Goal: Information Seeking & Learning: Learn about a topic

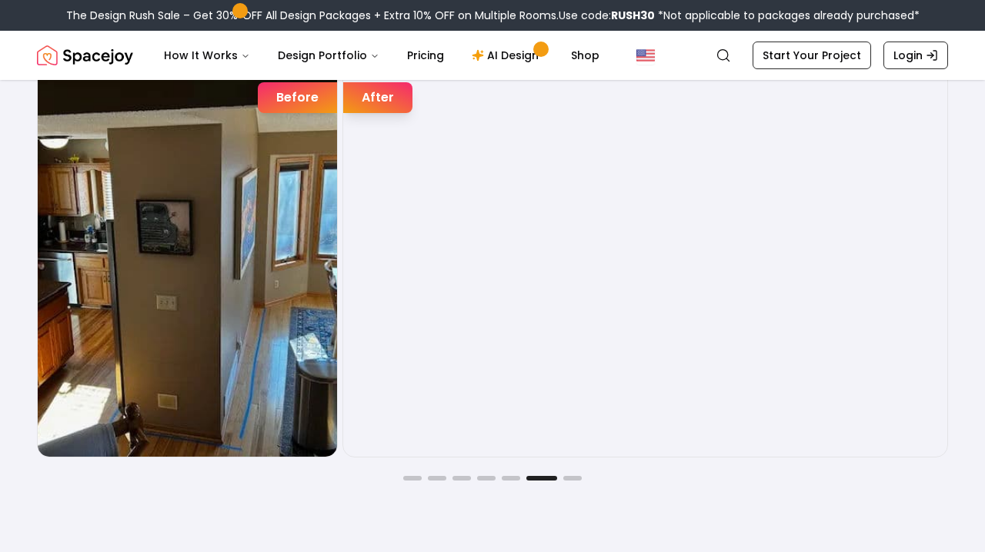
scroll to position [2445, 0]
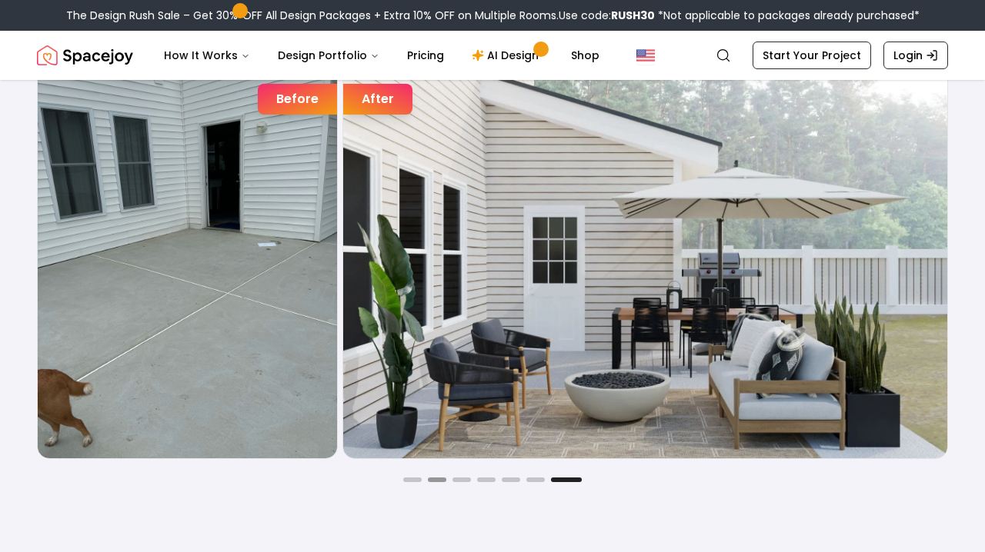
click at [435, 480] on button "Go to slide 2" at bounding box center [437, 480] width 18 height 5
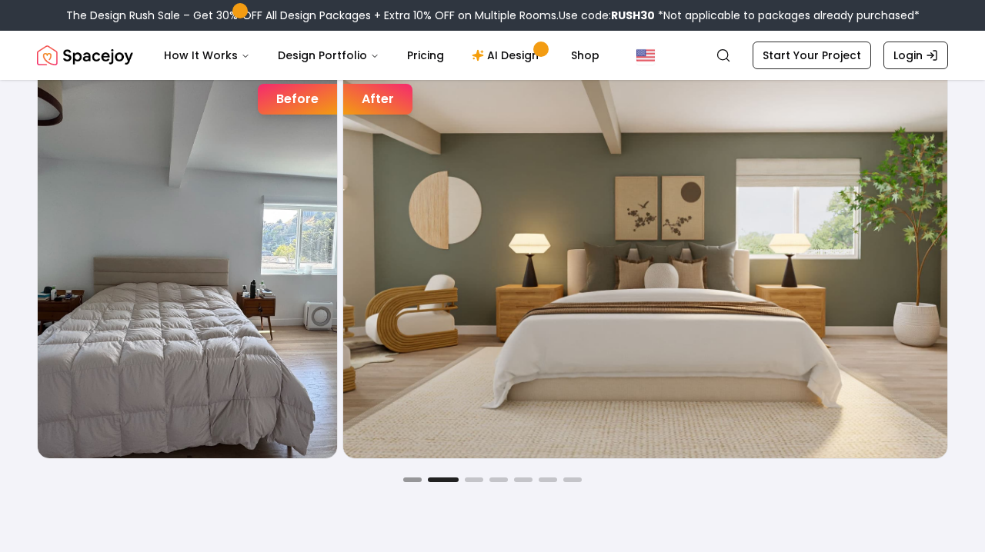
click at [418, 478] on button "Go to slide 1" at bounding box center [412, 480] width 18 height 5
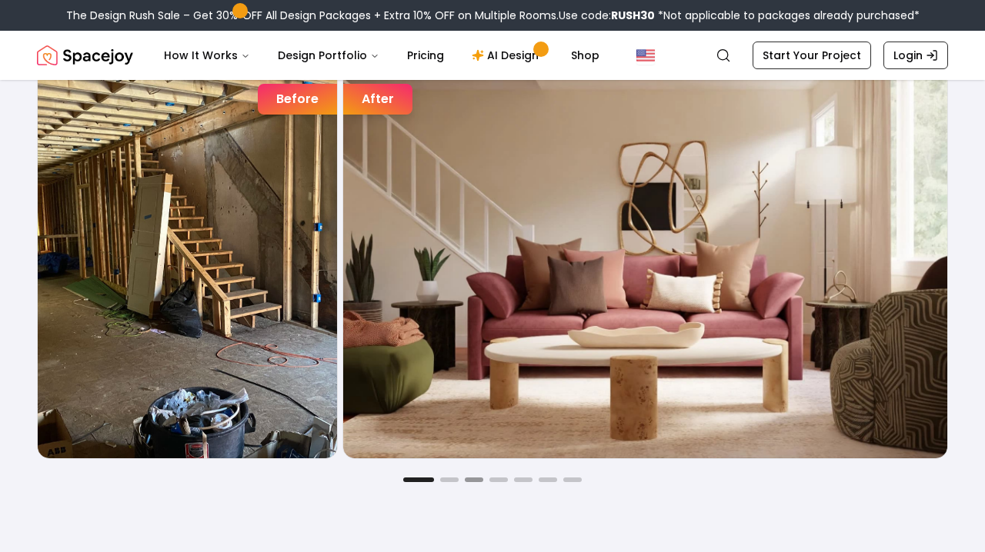
click at [472, 482] on button "Go to slide 3" at bounding box center [474, 480] width 18 height 5
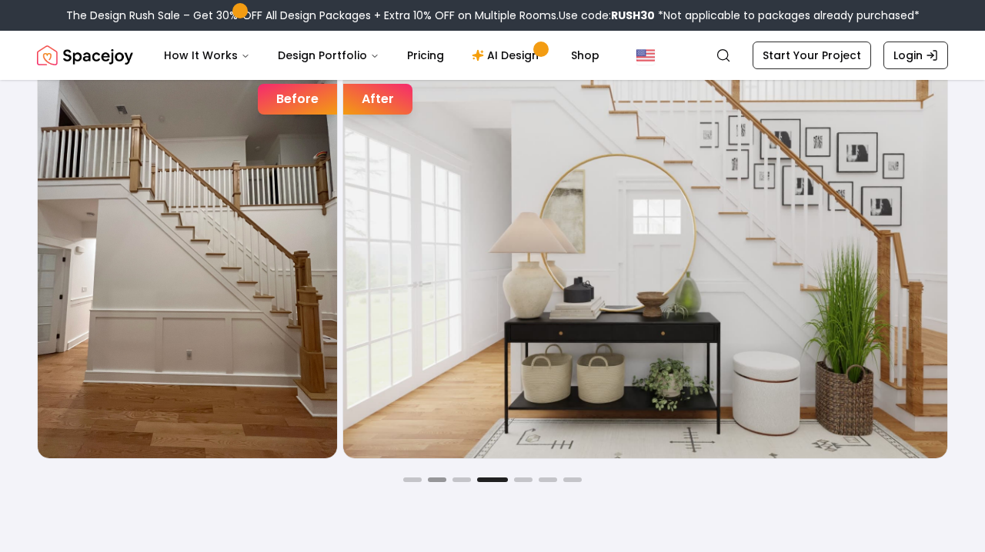
click at [443, 481] on button "Go to slide 2" at bounding box center [437, 480] width 18 height 5
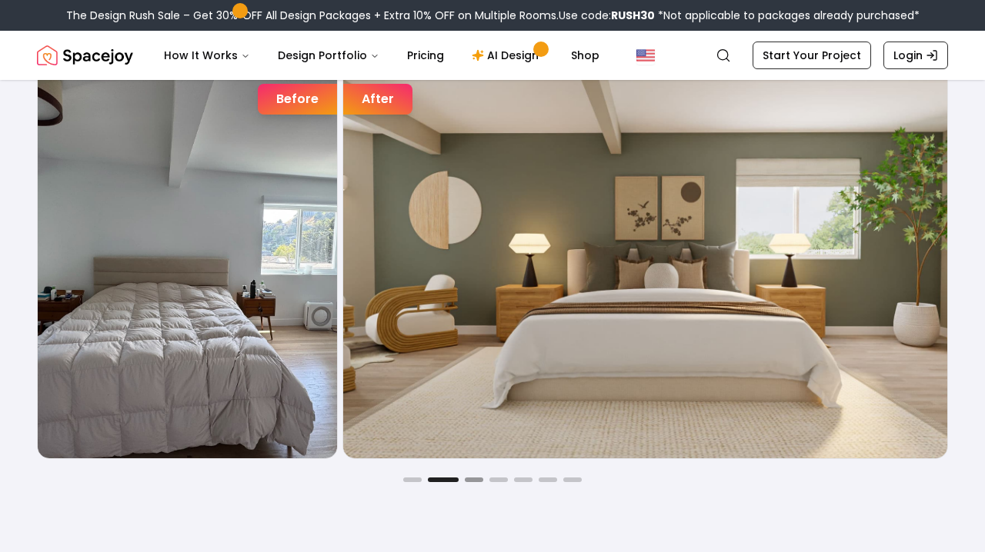
click at [469, 479] on button "Go to slide 3" at bounding box center [474, 480] width 18 height 5
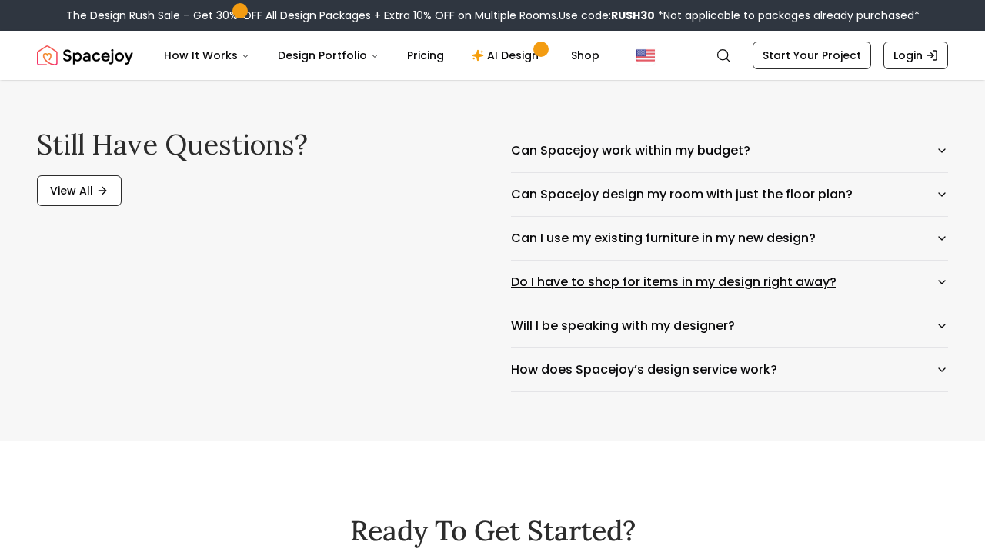
scroll to position [7111, 0]
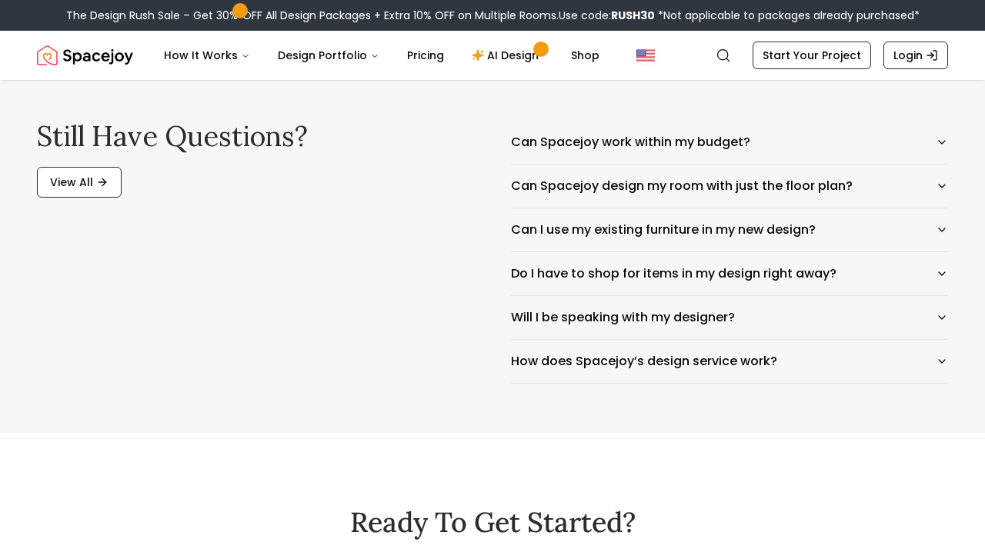
click at [948, 315] on div "Still have questions? View All Can Spacejoy work within my budget? Can Spacejoy…" at bounding box center [492, 253] width 985 height 362
click at [942, 315] on button "Will I be speaking with my designer?" at bounding box center [729, 317] width 437 height 43
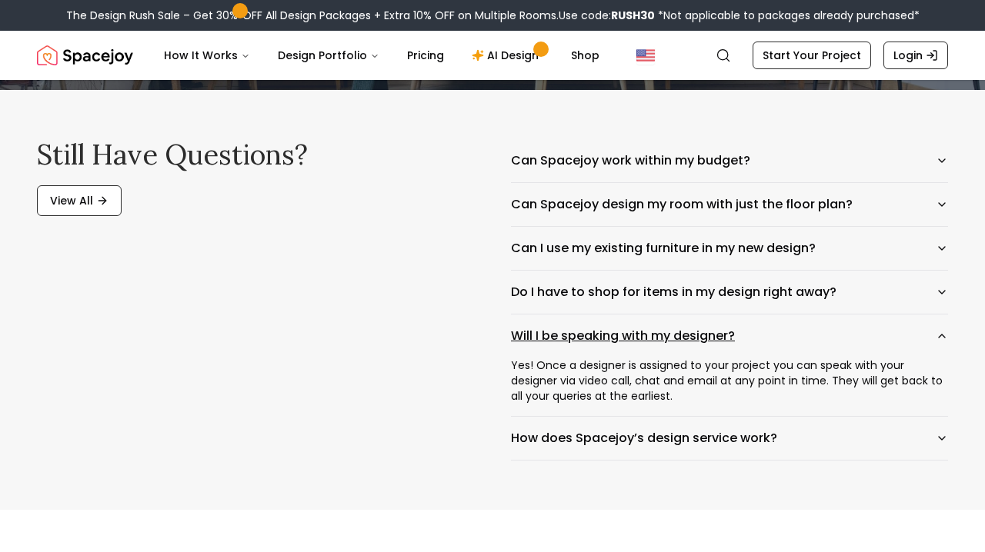
click at [942, 315] on button "Will I be speaking with my designer?" at bounding box center [729, 336] width 437 height 43
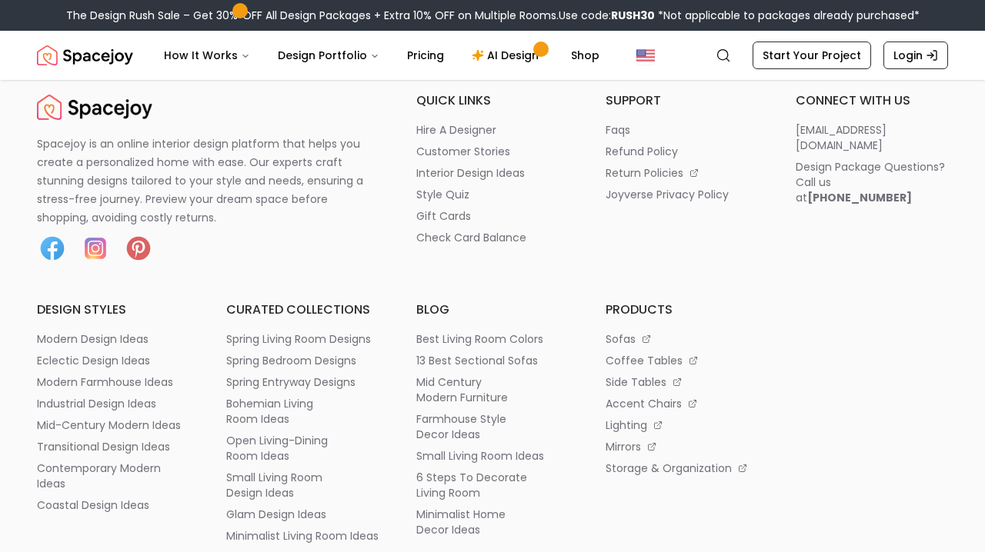
scroll to position [7617, 0]
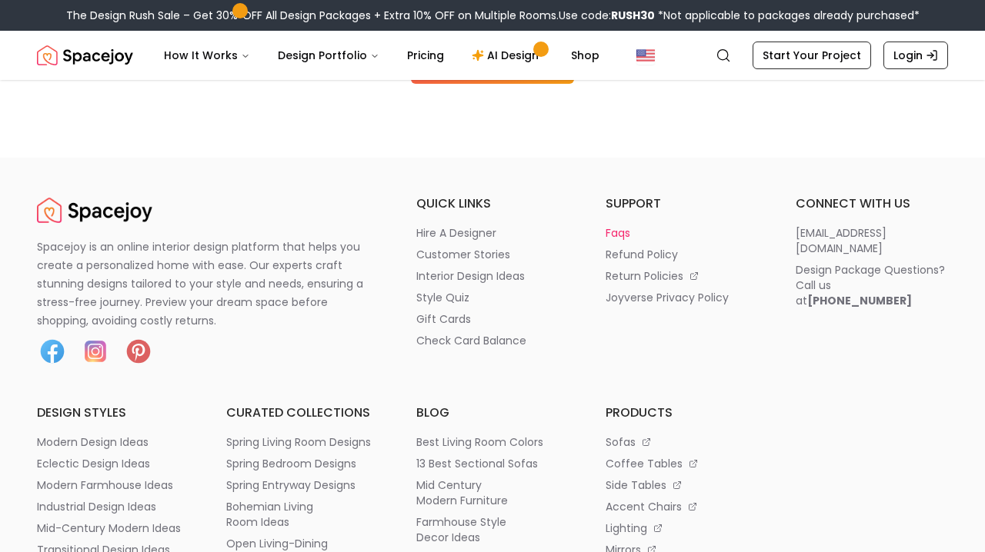
click at [619, 235] on p "faqs" at bounding box center [617, 232] width 25 height 15
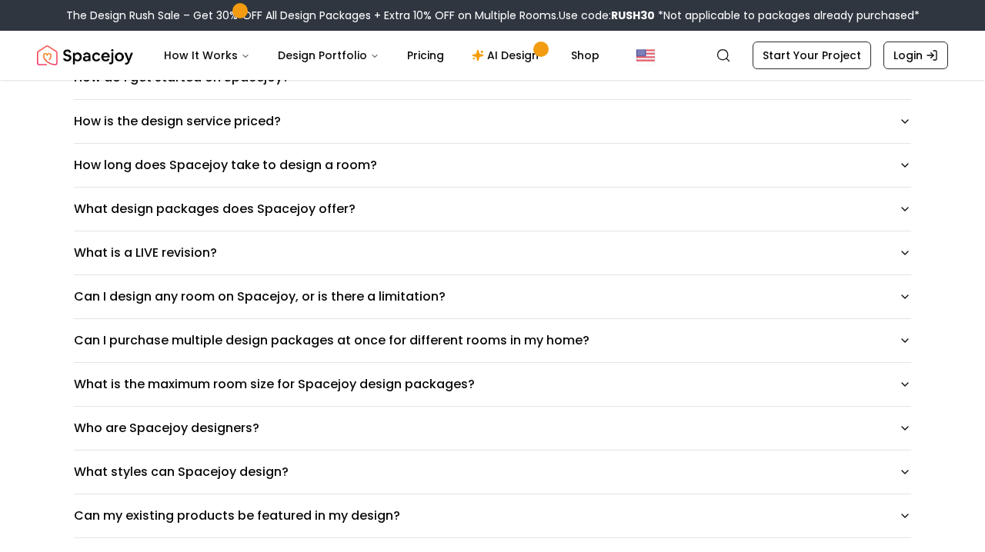
scroll to position [197, 0]
click at [899, 256] on icon "button" at bounding box center [905, 252] width 12 height 12
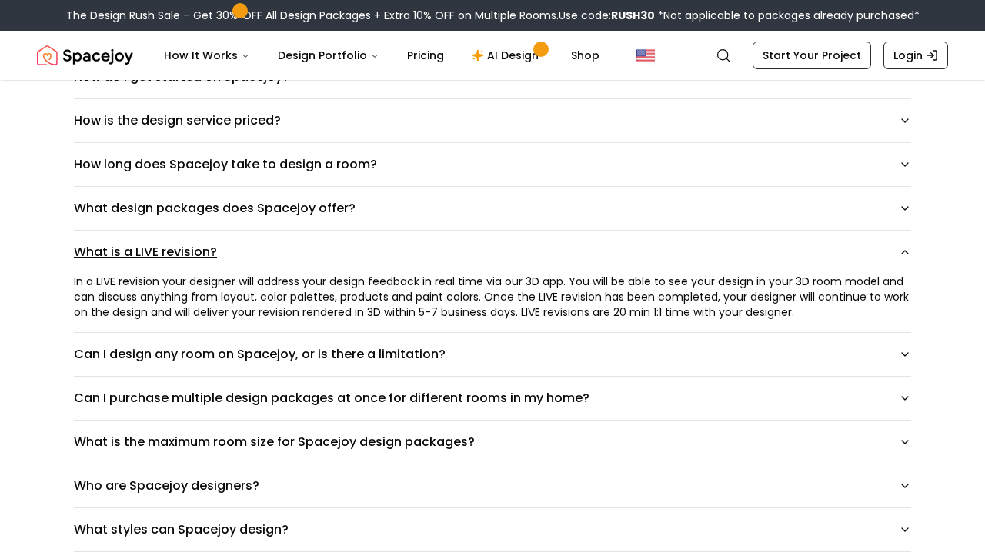
click at [899, 256] on button "What is a LIVE revision?" at bounding box center [492, 252] width 837 height 43
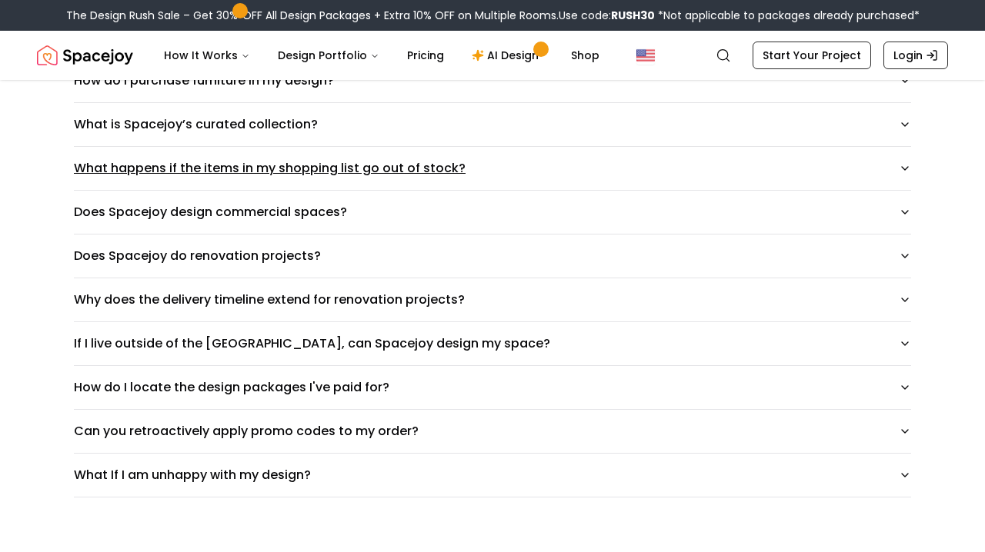
scroll to position [947, 0]
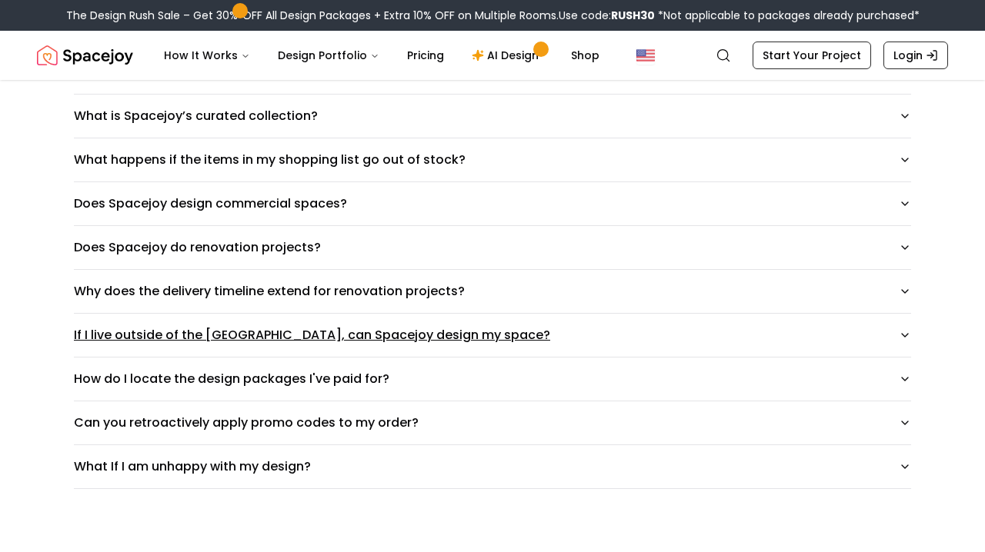
click at [907, 335] on icon "button" at bounding box center [905, 335] width 6 height 3
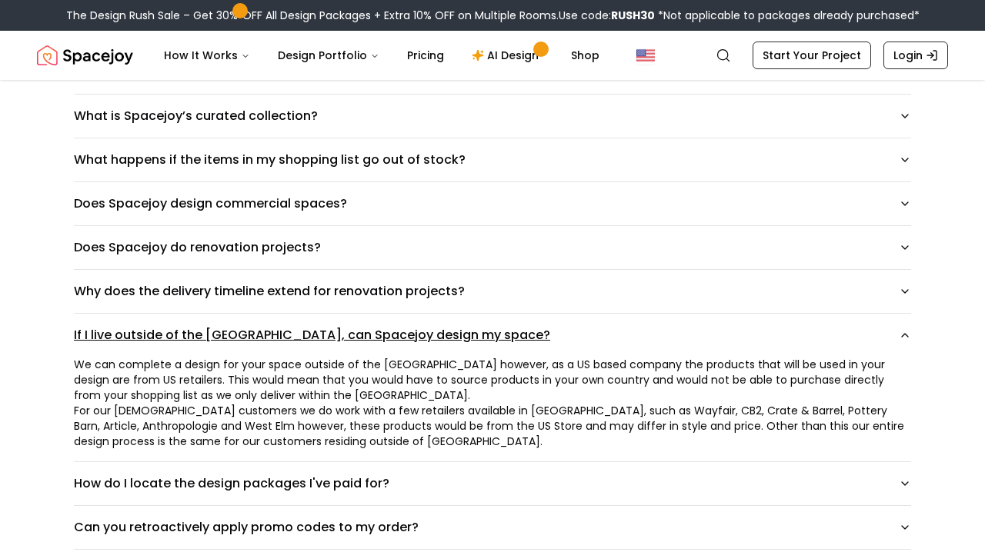
click at [907, 335] on icon "button" at bounding box center [905, 335] width 12 height 12
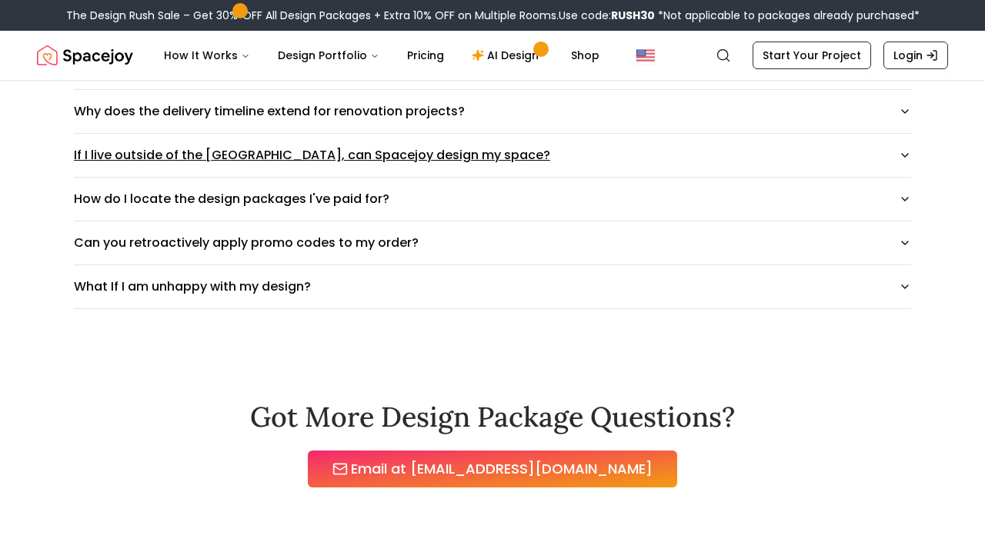
scroll to position [1143, 0]
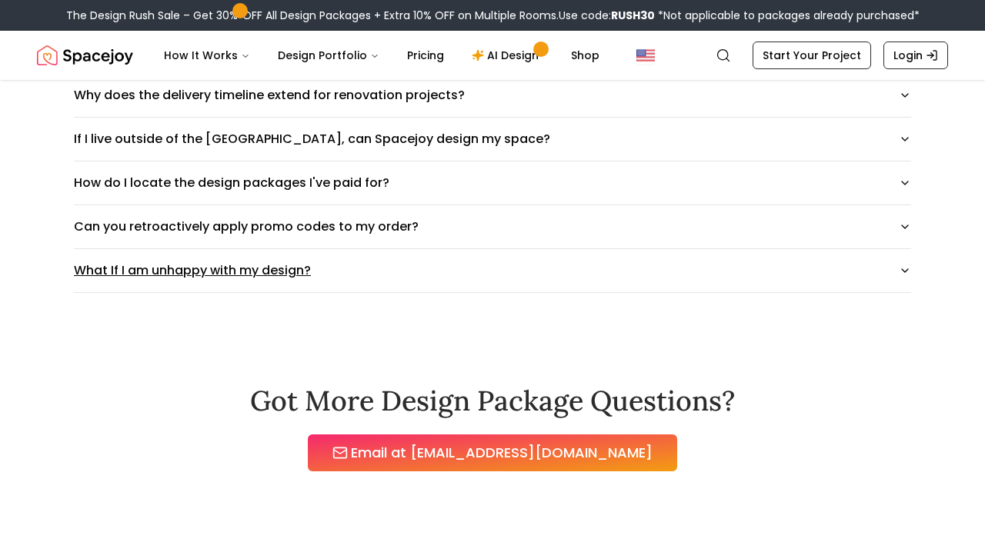
click at [908, 272] on icon "button" at bounding box center [905, 271] width 12 height 12
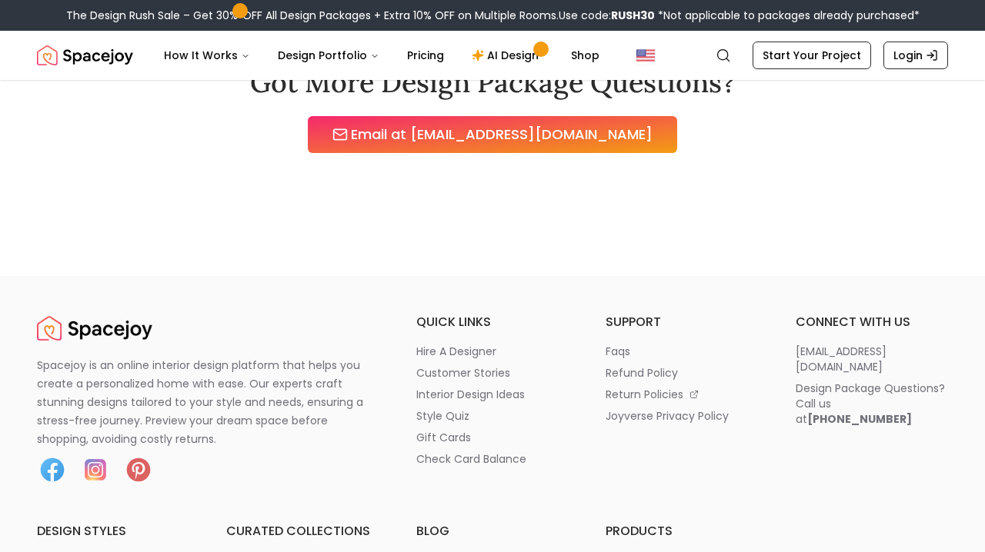
scroll to position [1506, 0]
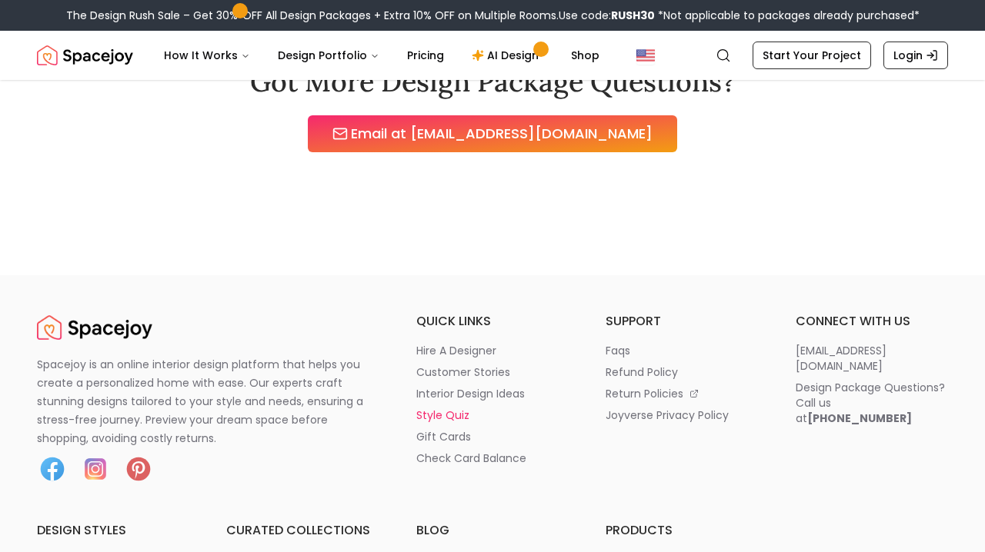
click at [445, 415] on p "style quiz" at bounding box center [442, 415] width 53 height 15
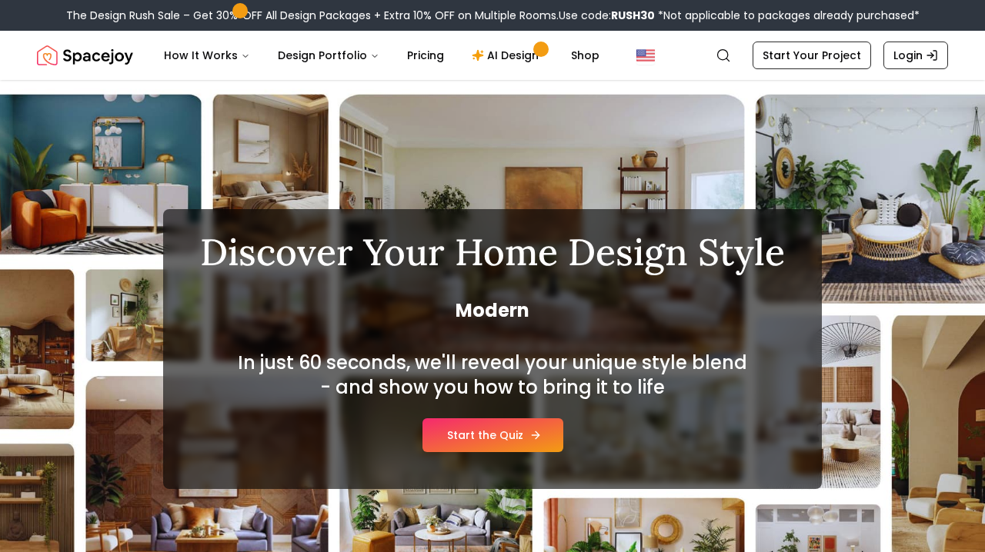
click at [464, 448] on link "Start the Quiz" at bounding box center [492, 436] width 141 height 34
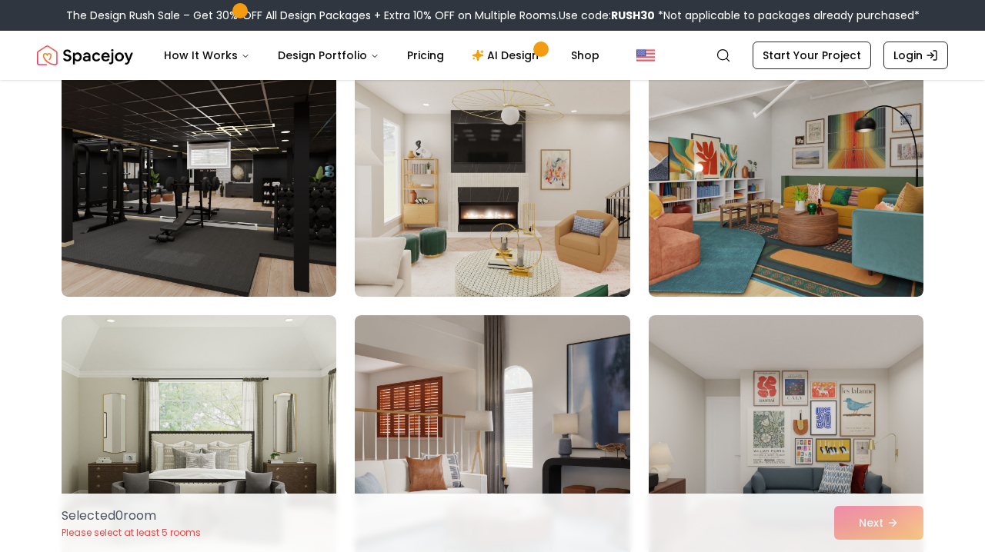
scroll to position [3050, 0]
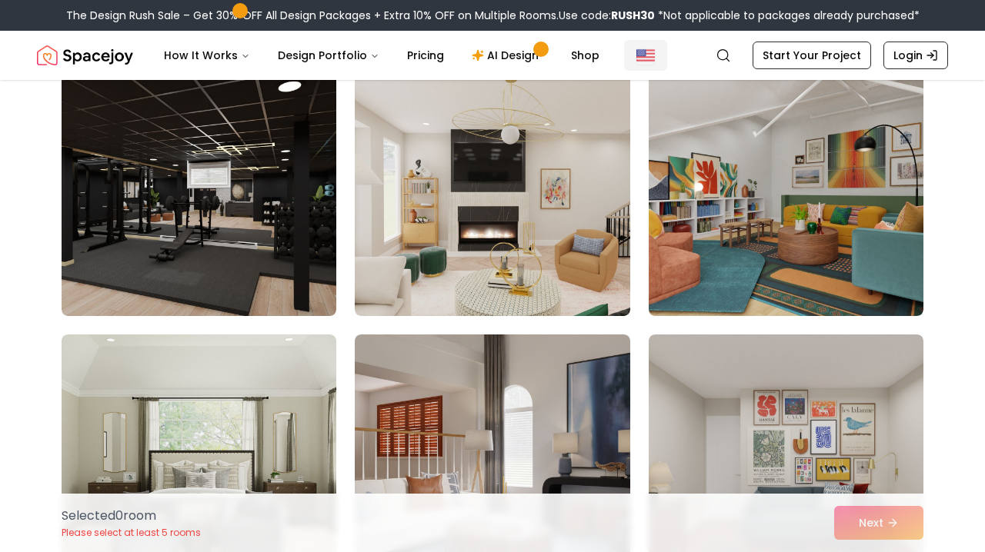
click at [636, 61] on img "Global" at bounding box center [645, 55] width 18 height 18
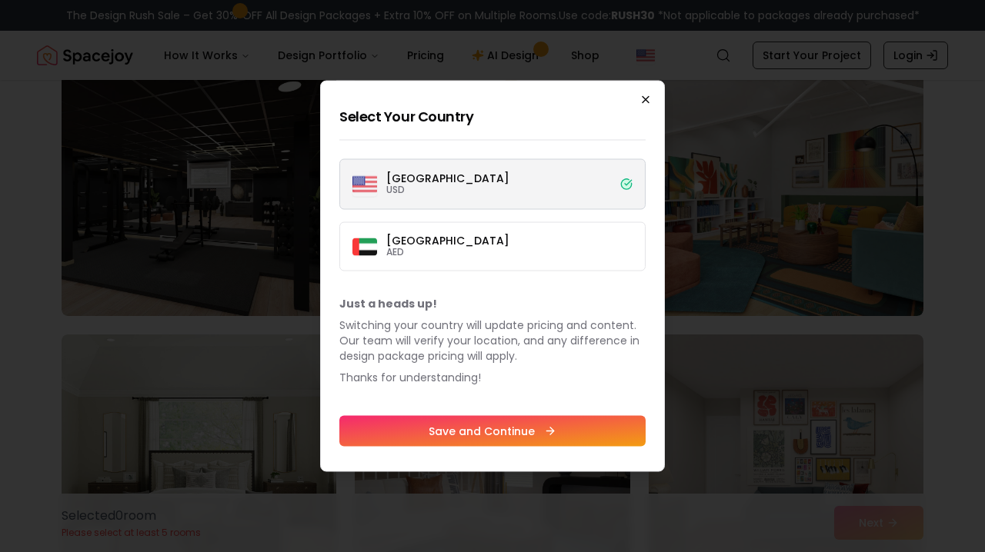
click at [645, 97] on icon "button" at bounding box center [645, 100] width 12 height 12
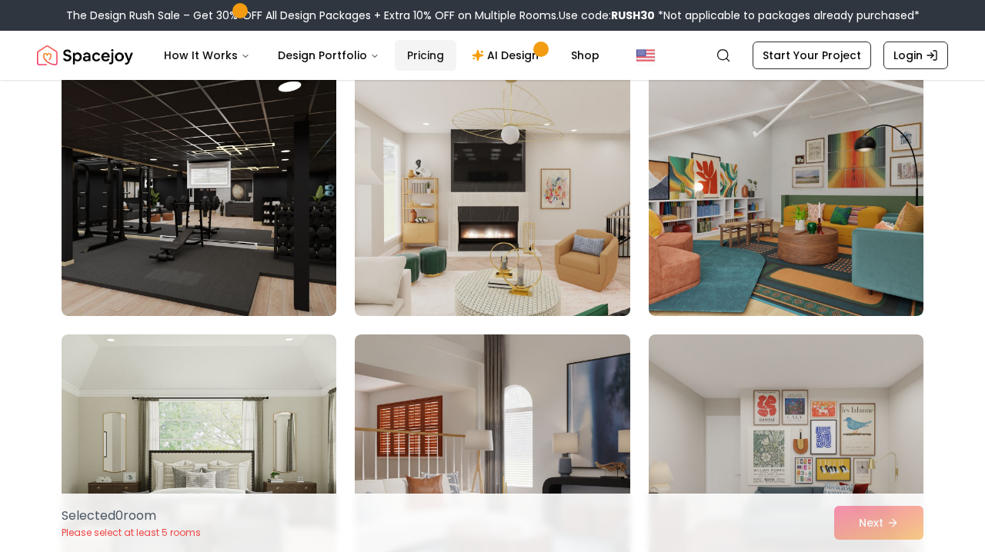
click at [410, 55] on link "Pricing" at bounding box center [426, 55] width 62 height 31
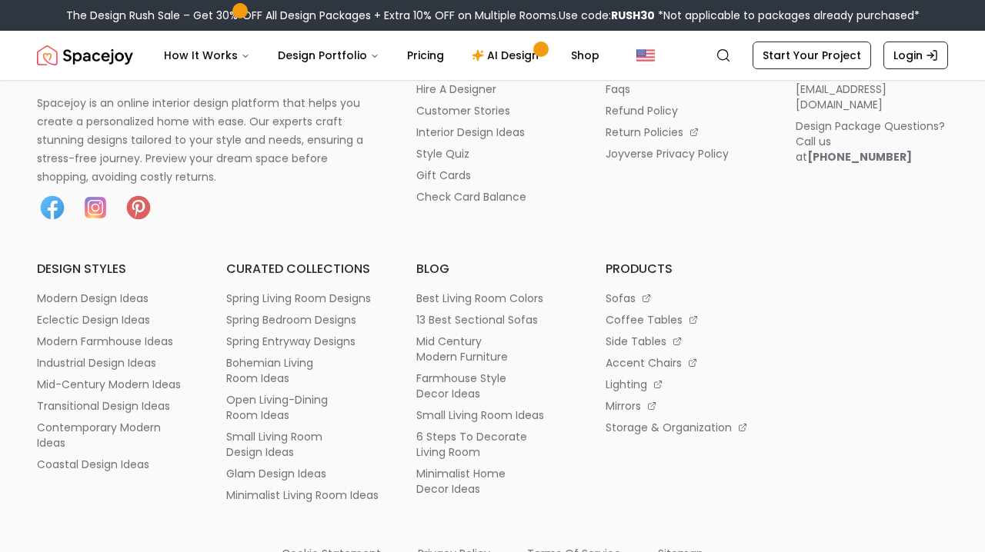
scroll to position [1991, 0]
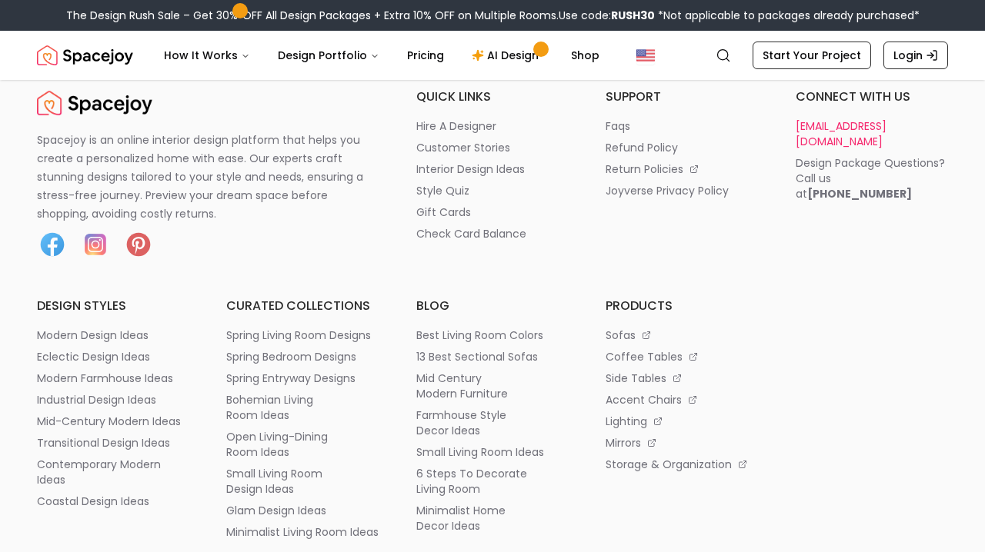
click at [854, 142] on p "[EMAIL_ADDRESS][DOMAIN_NAME]" at bounding box center [871, 133] width 152 height 31
